Goal: Check status: Check status

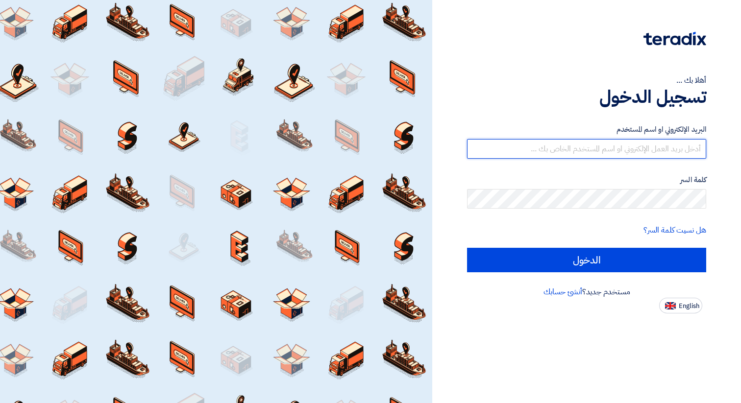
click at [551, 149] on input "text" at bounding box center [586, 149] width 239 height 20
click at [544, 156] on input "text" at bounding box center [586, 149] width 239 height 20
type input "[EMAIL_ADDRESS][DOMAIN_NAME]"
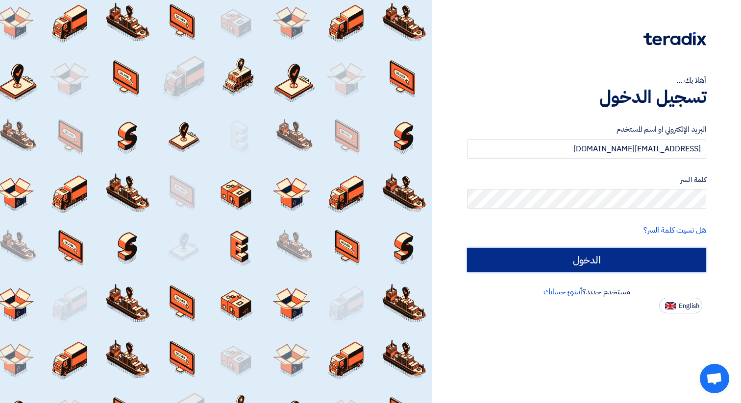
click at [490, 254] on input "الدخول" at bounding box center [586, 260] width 239 height 25
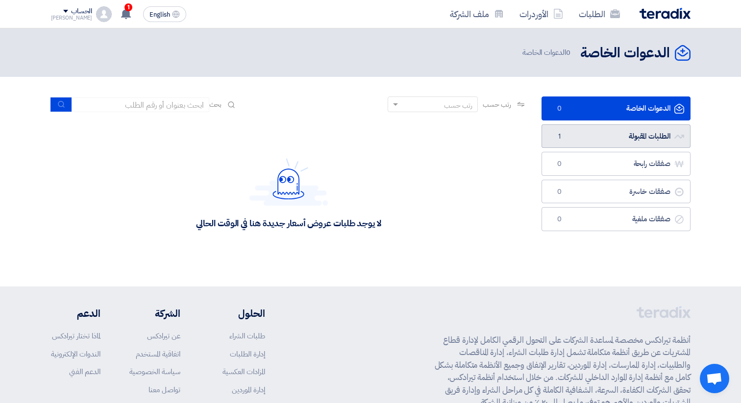
click at [555, 128] on link "الطلبات المقبولة الطلبات المقبولة 1" at bounding box center [616, 137] width 149 height 24
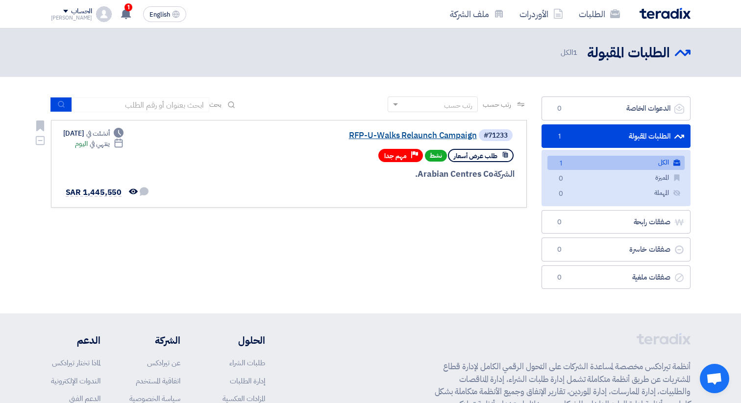
click at [433, 135] on link "RFP-U-Walks Relaunch Campaign" at bounding box center [379, 135] width 196 height 9
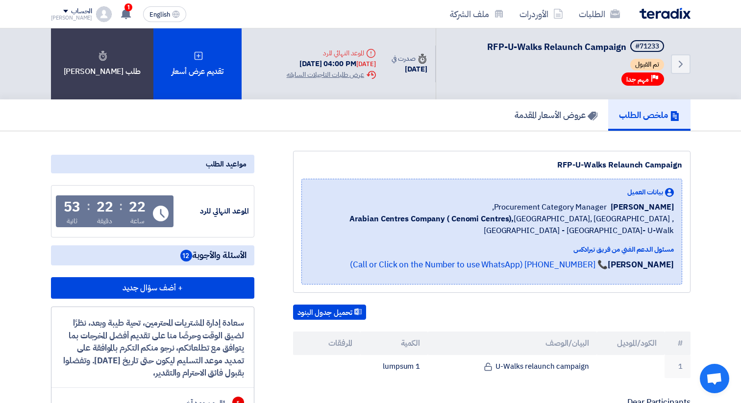
click at [125, 13] on app-header-notification-menu "1 تعديل جديد خاص بطلب شراء "RFP-U-Walks Relaunch Campaign". [DATE] تعديل جديد خ…" at bounding box center [125, 14] width 27 height 20
click at [121, 12] on use at bounding box center [126, 13] width 10 height 11
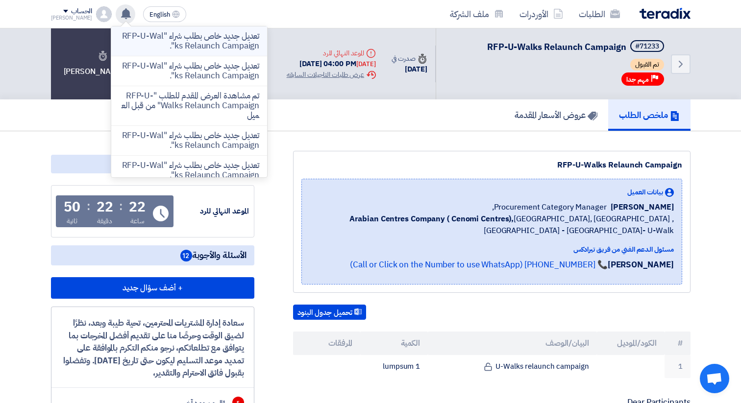
click at [152, 39] on p "تعديل جديد خاص بطلب شراء "RFP-U-Walks Relaunch Campaign"." at bounding box center [189, 41] width 140 height 20
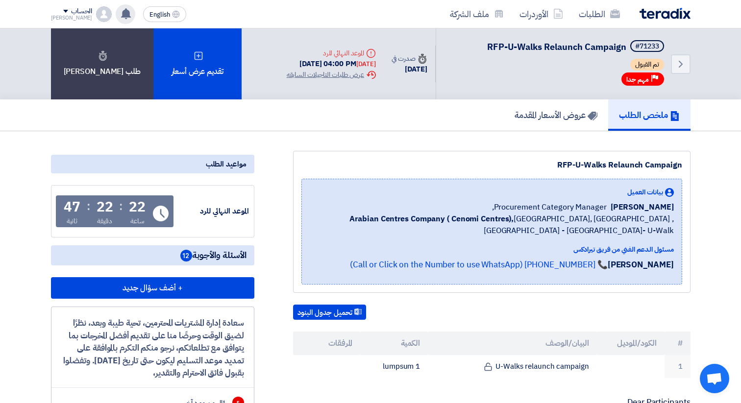
click at [318, 66] on div "[DATE] 04:00 PM [DATE]" at bounding box center [331, 63] width 89 height 11
click at [538, 112] on h5 "عروض الأسعار المقدمة" at bounding box center [556, 114] width 83 height 11
